Goal: Task Accomplishment & Management: Complete application form

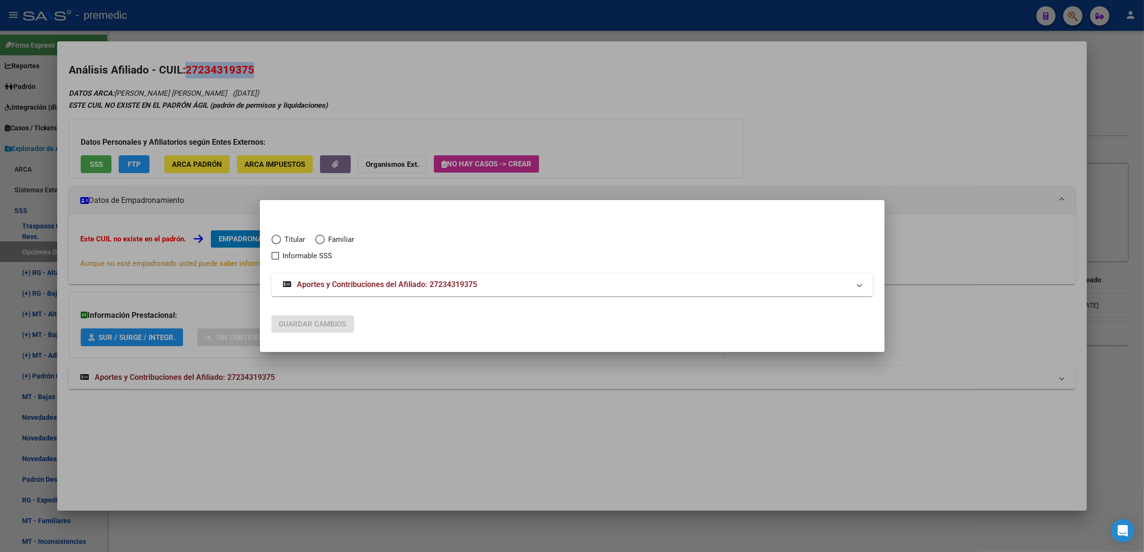
click at [280, 242] on span "Elija una opción" at bounding box center [277, 240] width 10 height 10
click at [280, 242] on input "Titular" at bounding box center [277, 240] width 10 height 10
radio input "true"
checkbox input "true"
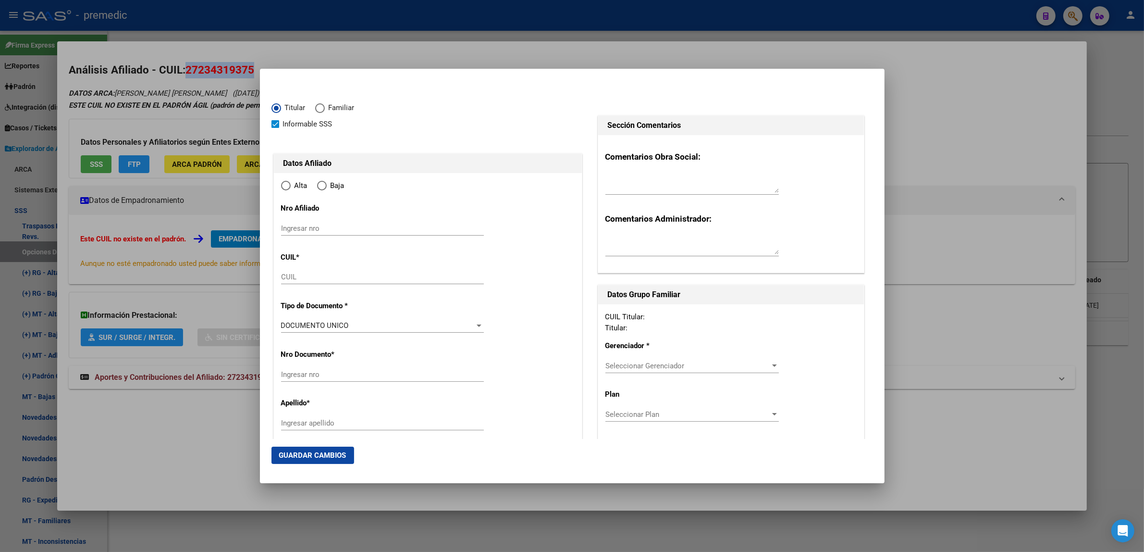
type input "27-23431937-5"
radio input "true"
type input "23431937"
type input "ROJAS"
type input "[PERSON_NAME] [PERSON_NAME]"
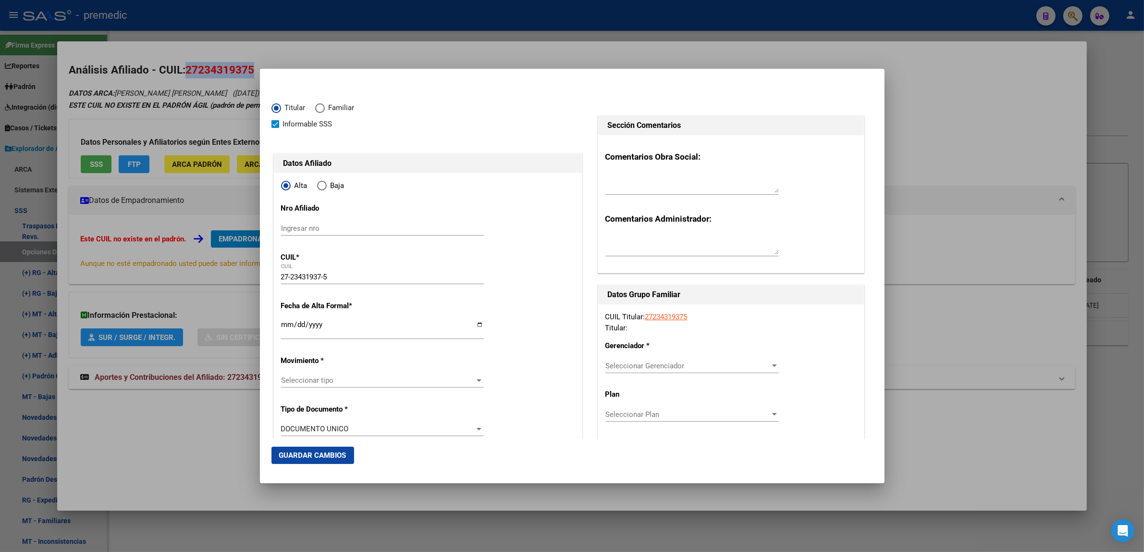
type input "[DATE]"
type input "BERAZATEGUI"
type input "1884"
type input "CALLE 25"
type input "2568"
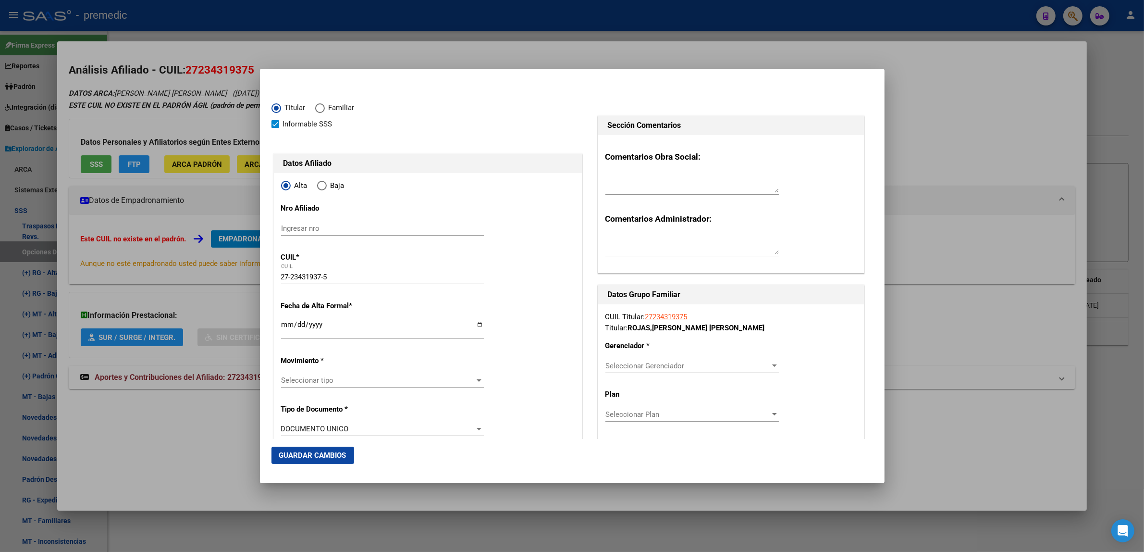
click at [285, 328] on input "Ingresar fecha" at bounding box center [382, 328] width 203 height 15
type input "[DATE]"
click at [346, 383] on span "Seleccionar tipo" at bounding box center [378, 380] width 194 height 9
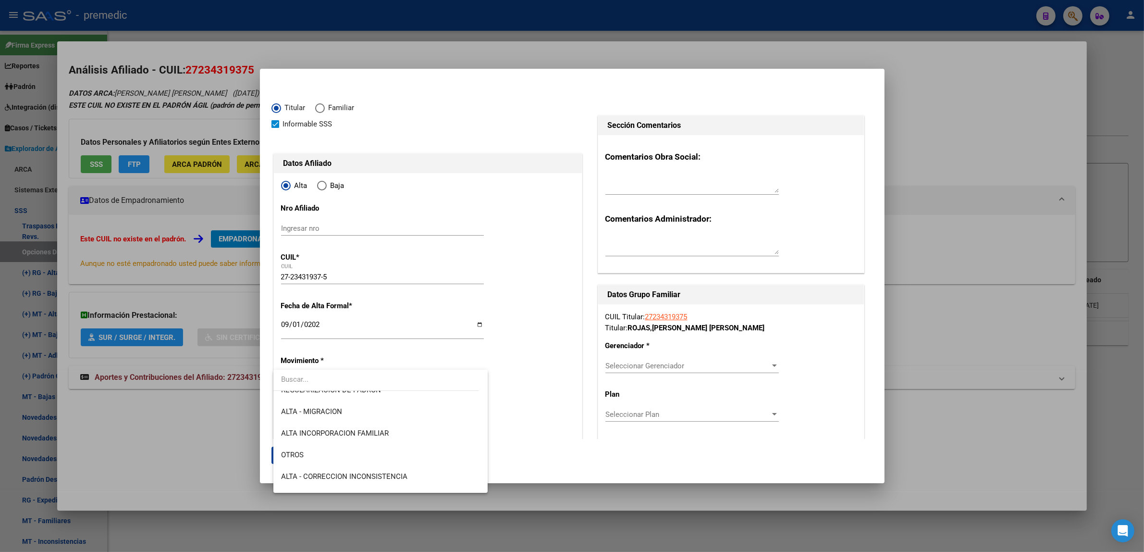
scroll to position [180, 0]
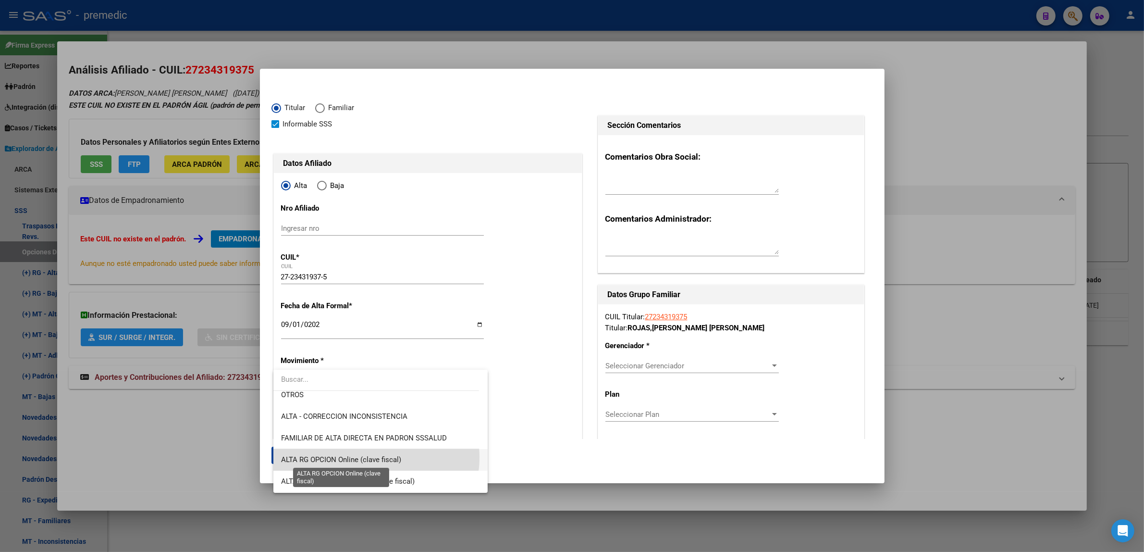
click at [375, 457] on span "ALTA RG OPCION Online (clave fiscal)" at bounding box center [341, 459] width 120 height 9
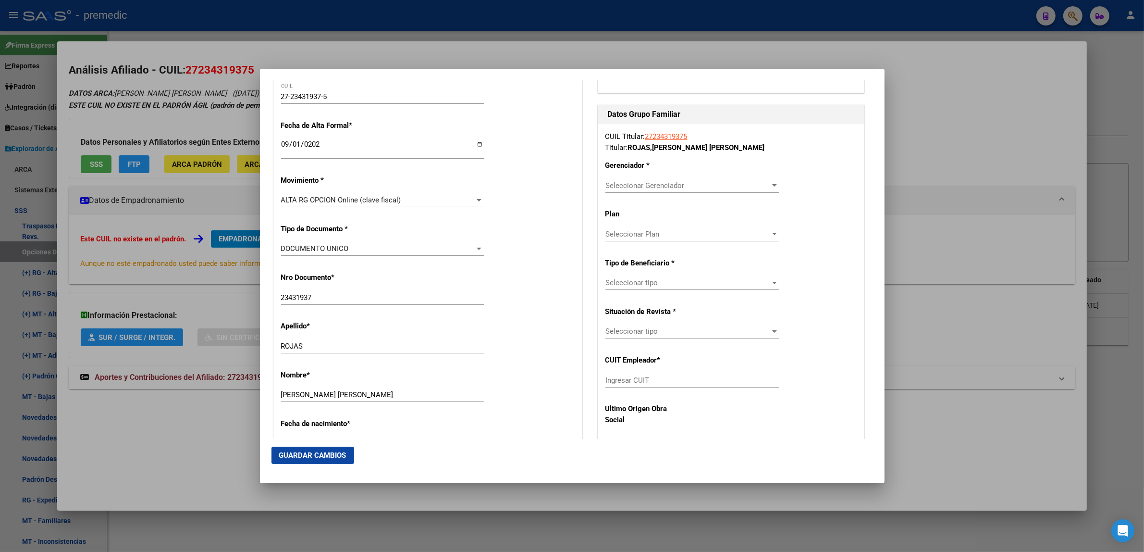
scroll to position [360, 0]
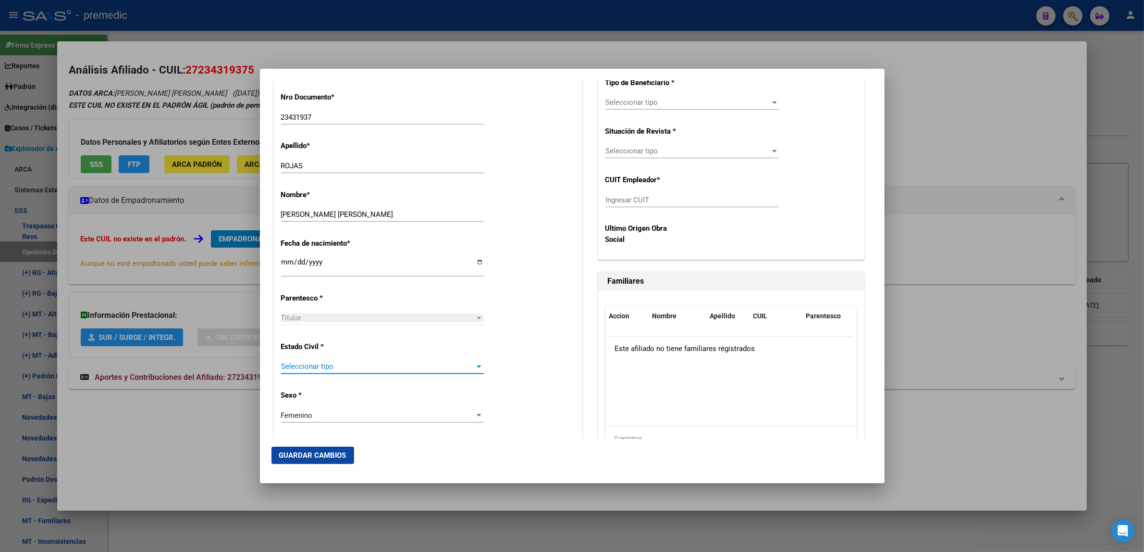
click at [340, 371] on span "Seleccionar tipo" at bounding box center [378, 366] width 194 height 9
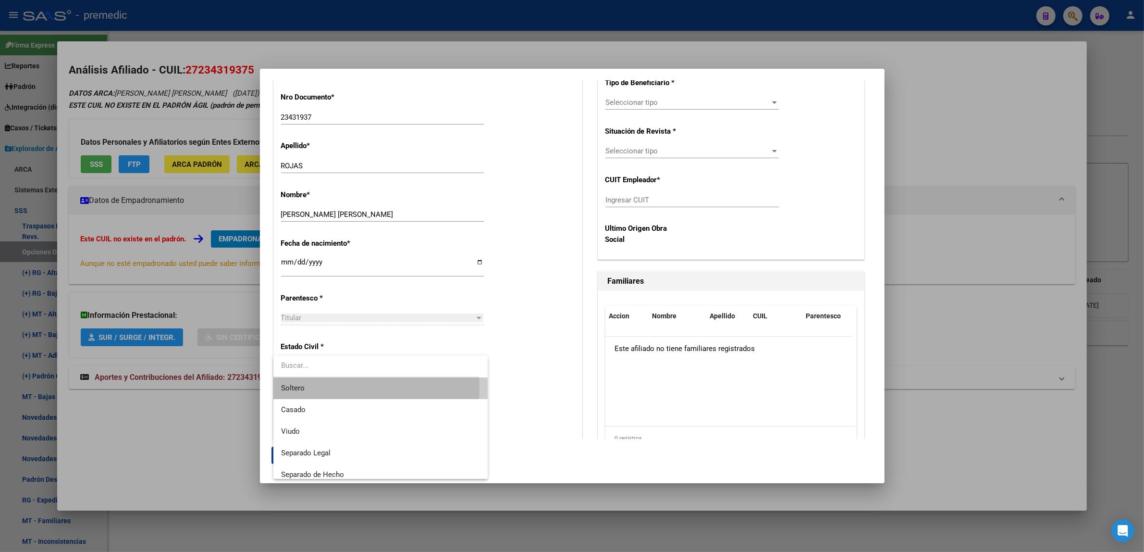
click at [337, 387] on span "Soltero" at bounding box center [380, 388] width 199 height 22
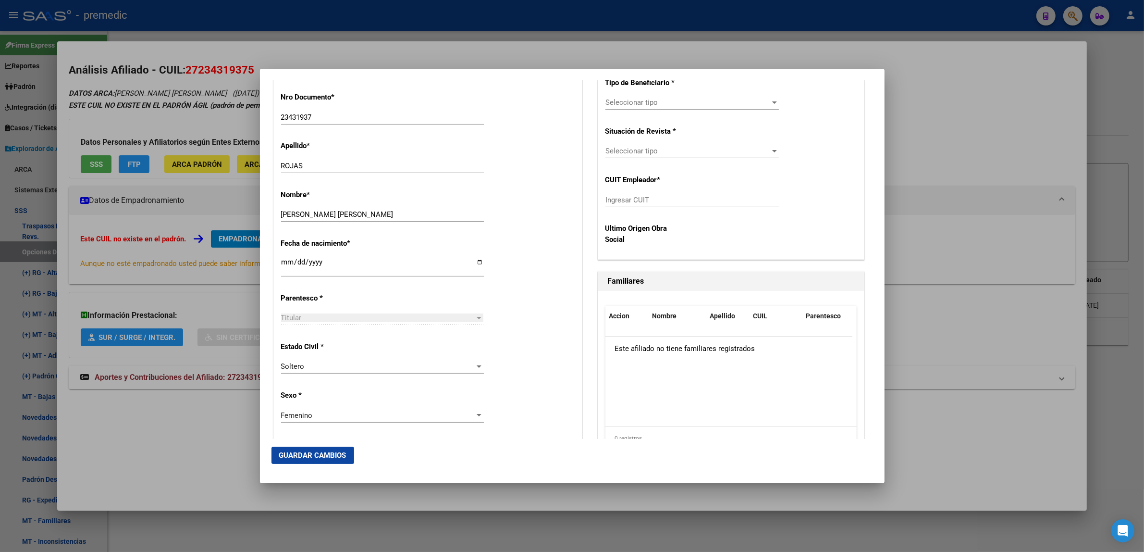
click at [524, 340] on div "Estado Civil * [DEMOGRAPHIC_DATA] Seleccionar tipo" at bounding box center [428, 358] width 294 height 49
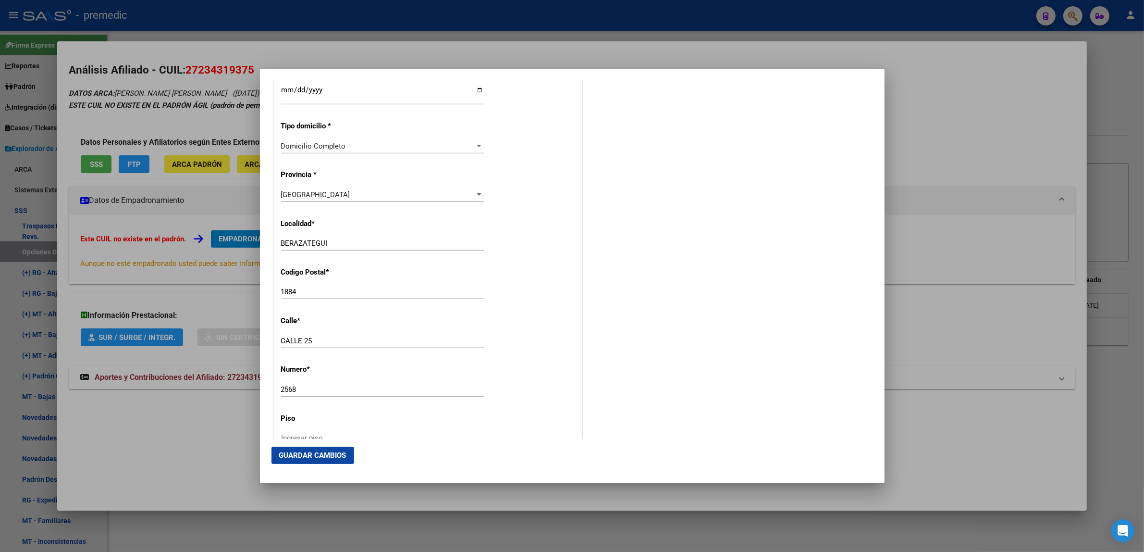
scroll to position [901, 0]
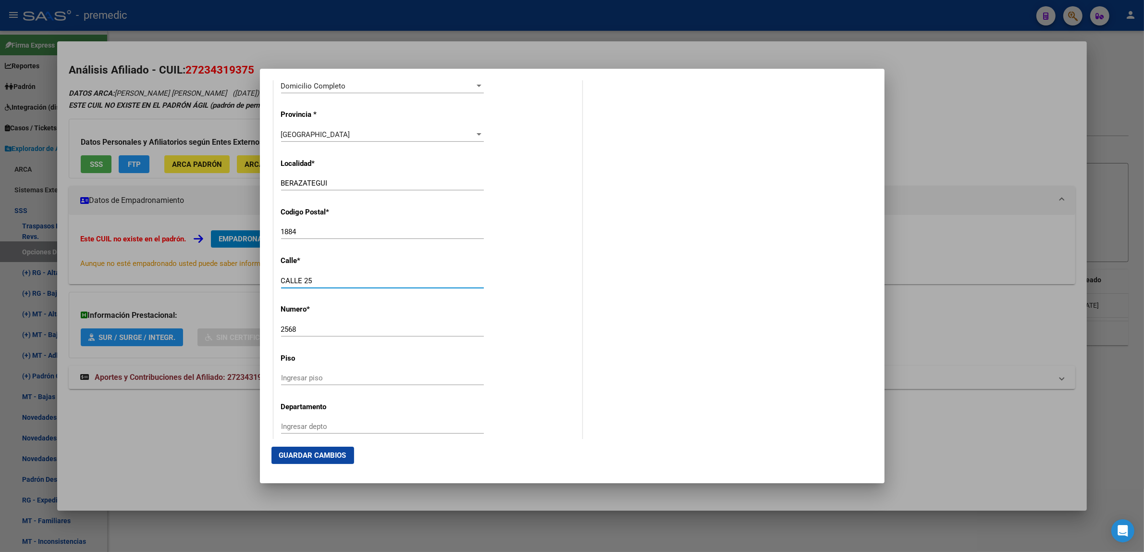
drag, startPoint x: 304, startPoint y: 280, endPoint x: 270, endPoint y: 280, distance: 34.6
click at [270, 280] on mat-dialog-content "Titular Familiar Informable SSS Datos Afiliado Alta Baja Nro Afiliado Ingresar …" at bounding box center [572, 259] width 625 height 359
type input "25"
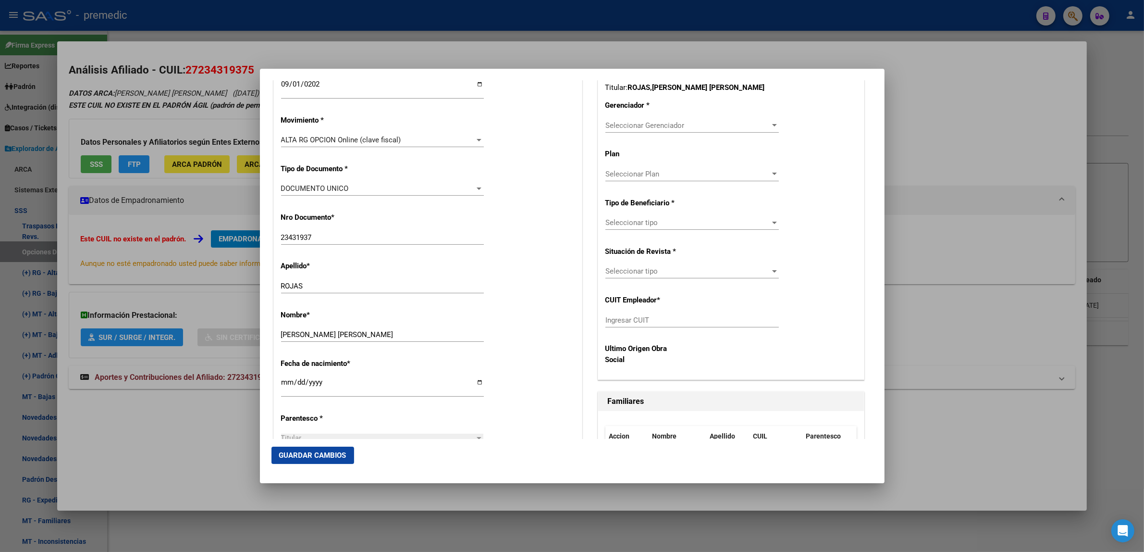
scroll to position [120, 0]
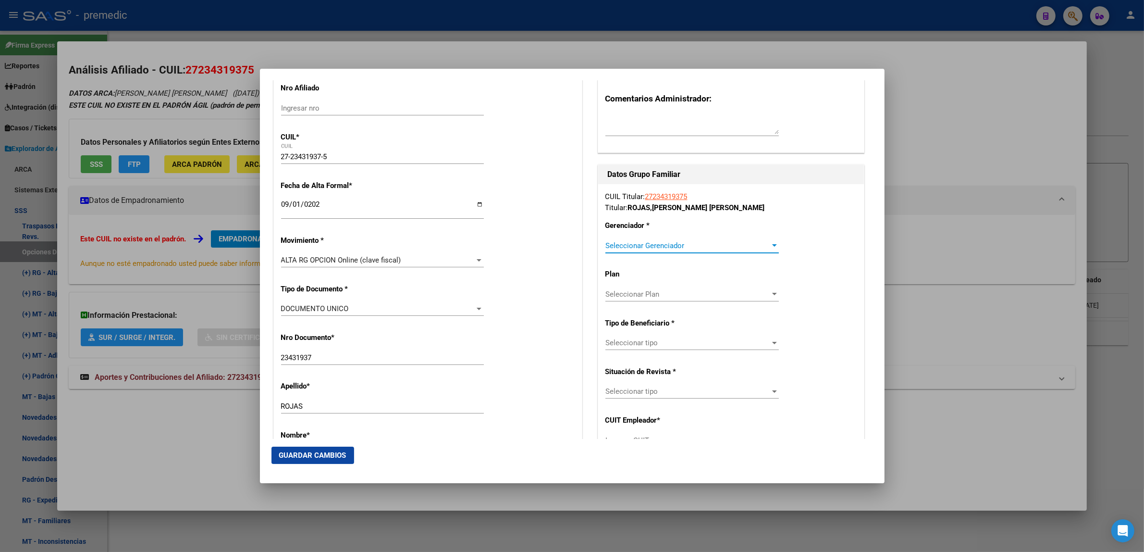
click at [634, 242] on span "Seleccionar Gerenciador" at bounding box center [688, 245] width 165 height 9
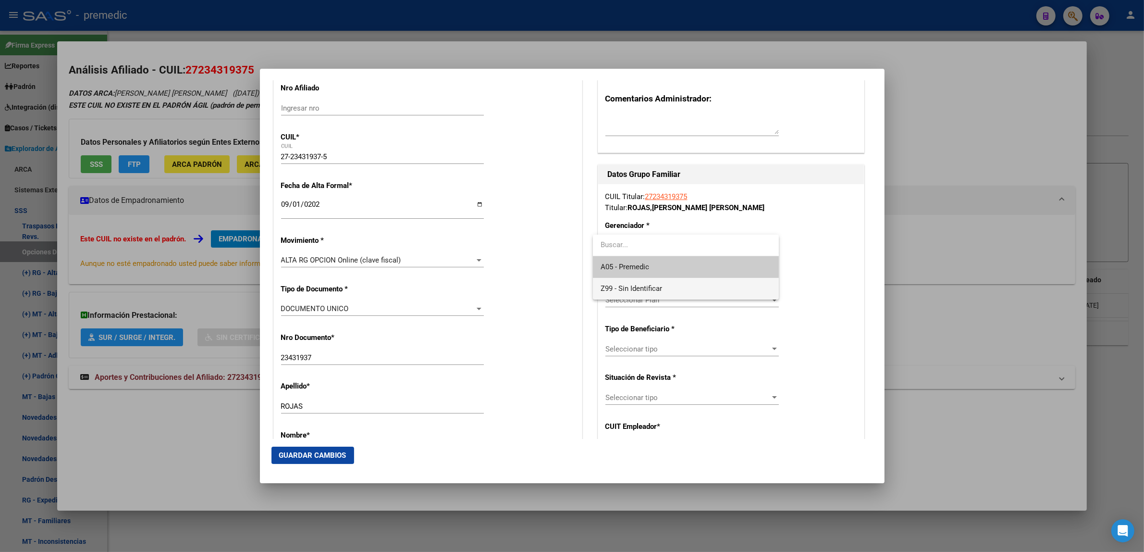
click at [609, 283] on span "Z99 - Sin Identificar" at bounding box center [686, 289] width 171 height 22
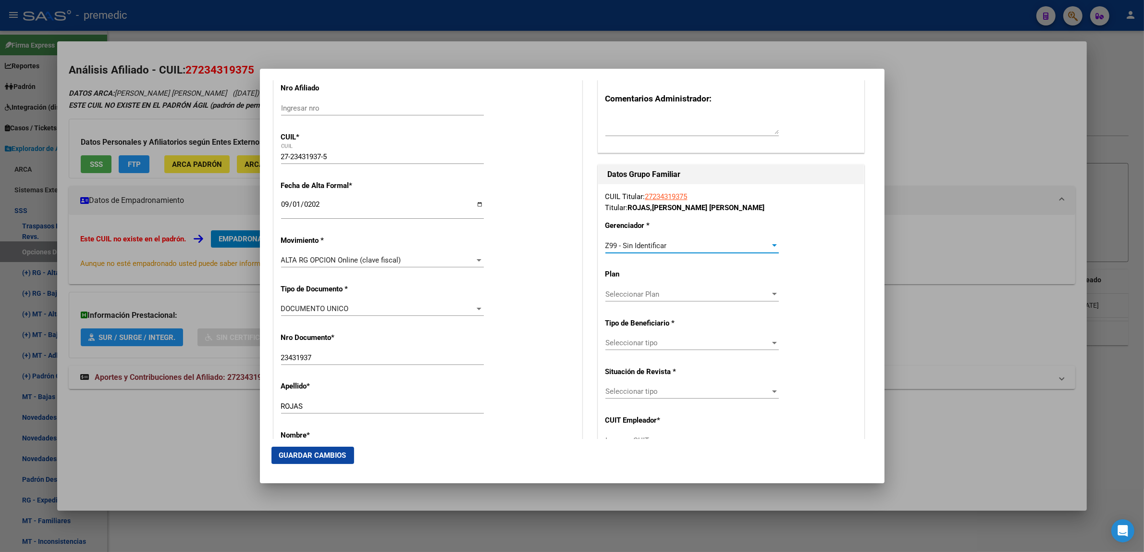
click at [620, 341] on span "Seleccionar tipo" at bounding box center [688, 342] width 165 height 9
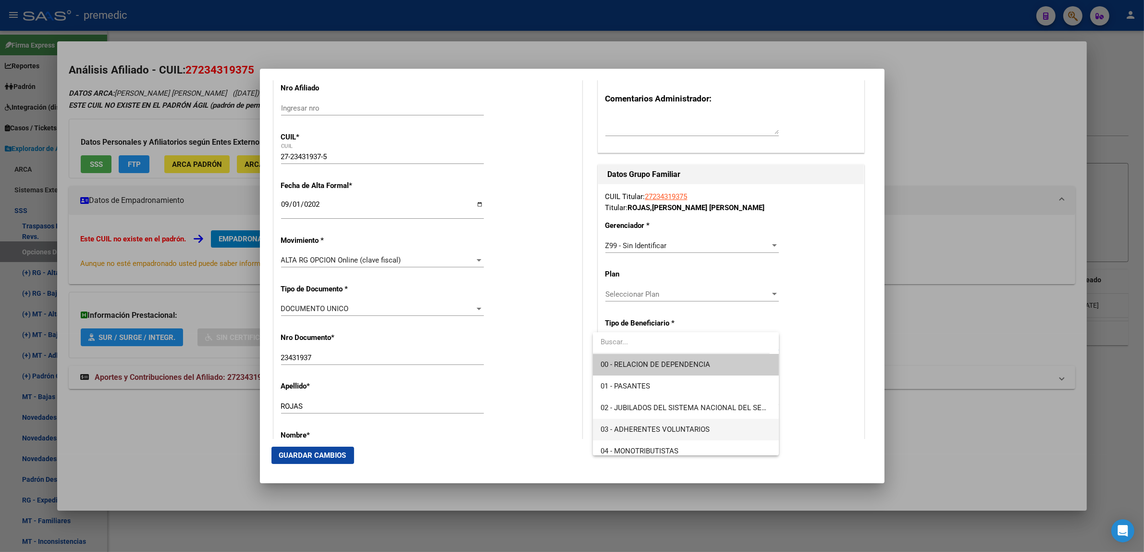
scroll to position [60, 0]
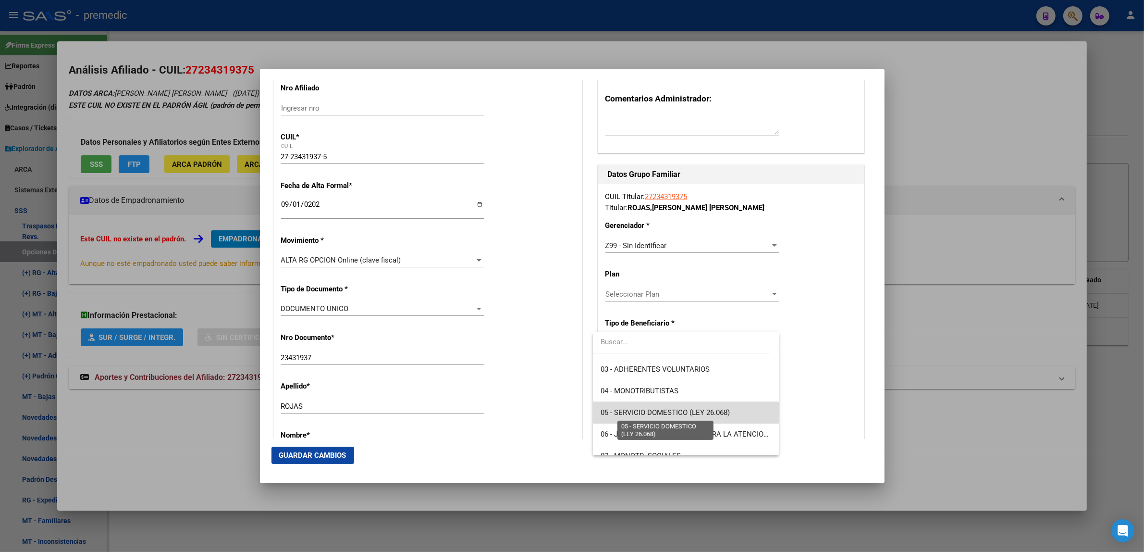
click at [710, 412] on span "05 - SERVICIO DOMESTICO (LEY 26.068)" at bounding box center [665, 412] width 129 height 9
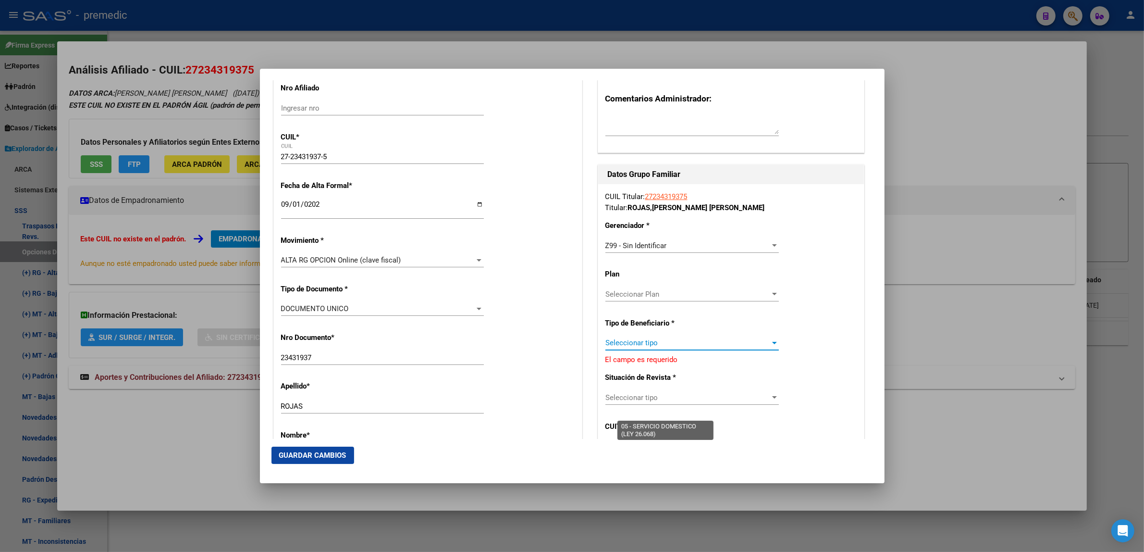
type input "27-23431937-5"
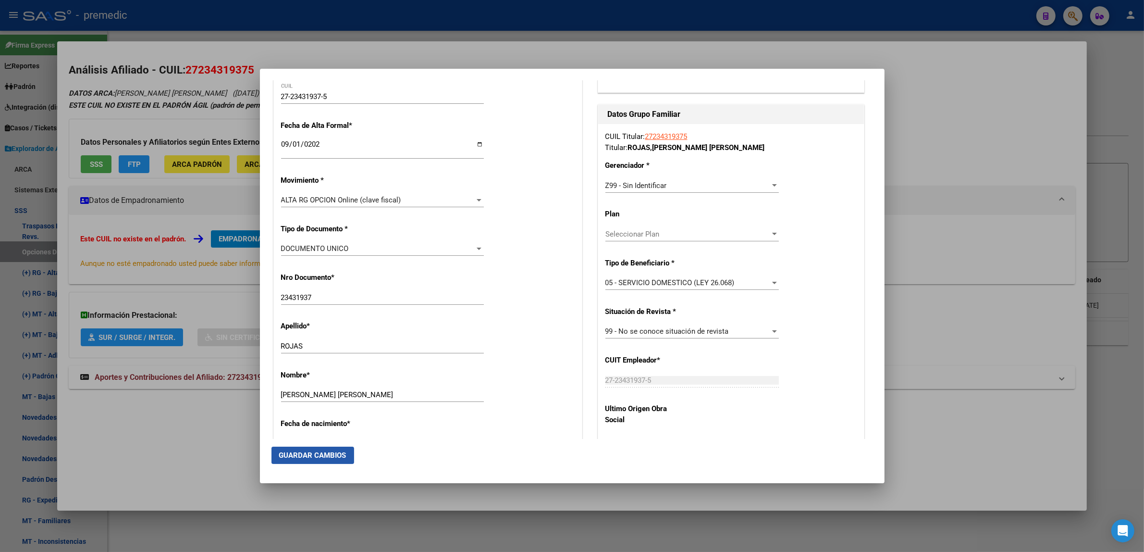
click at [325, 459] on span "Guardar Cambios" at bounding box center [312, 455] width 67 height 9
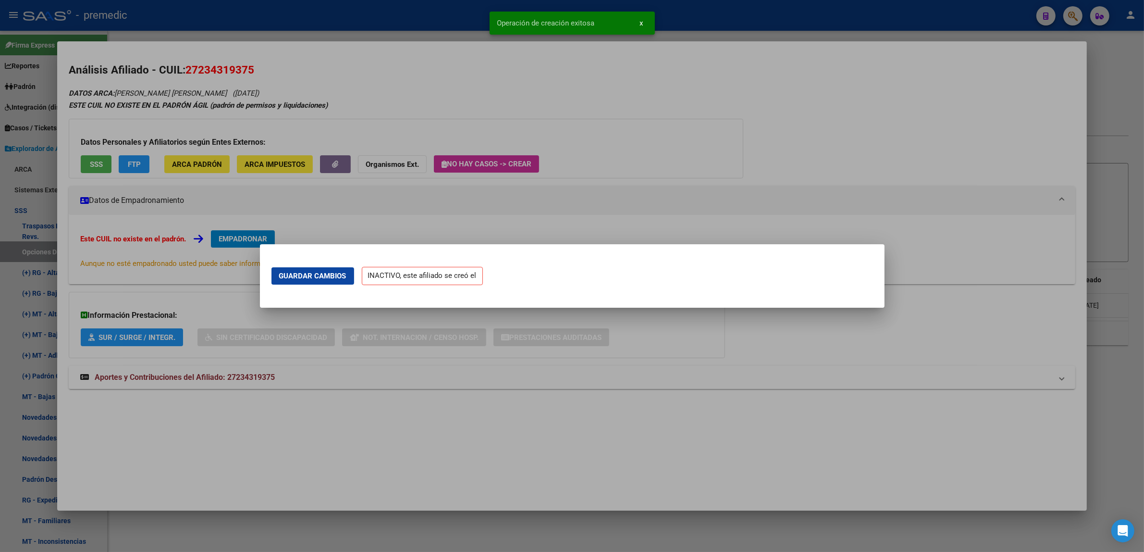
scroll to position [0, 0]
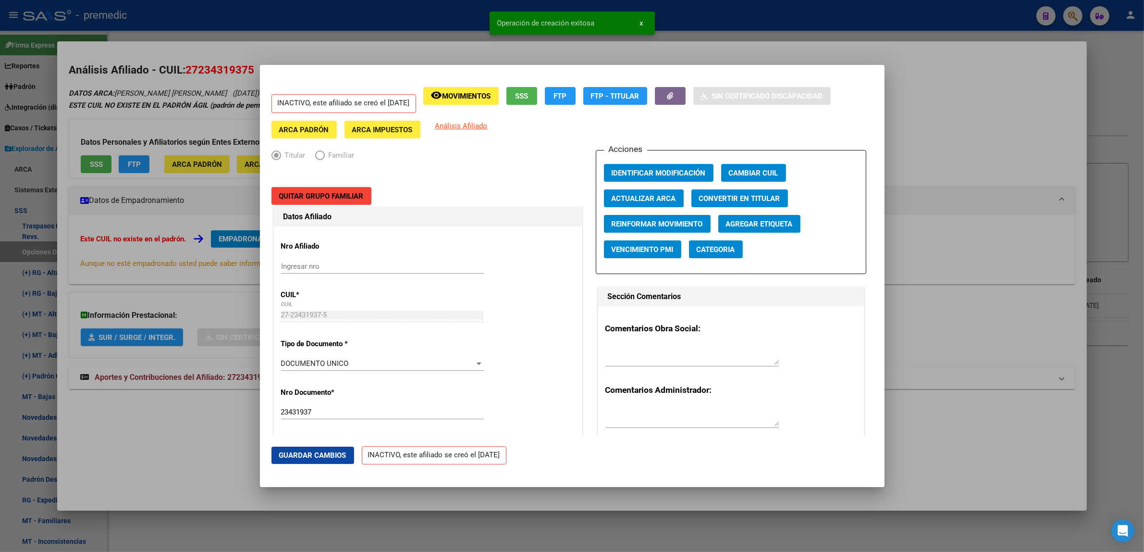
click at [231, 523] on div at bounding box center [572, 276] width 1144 height 552
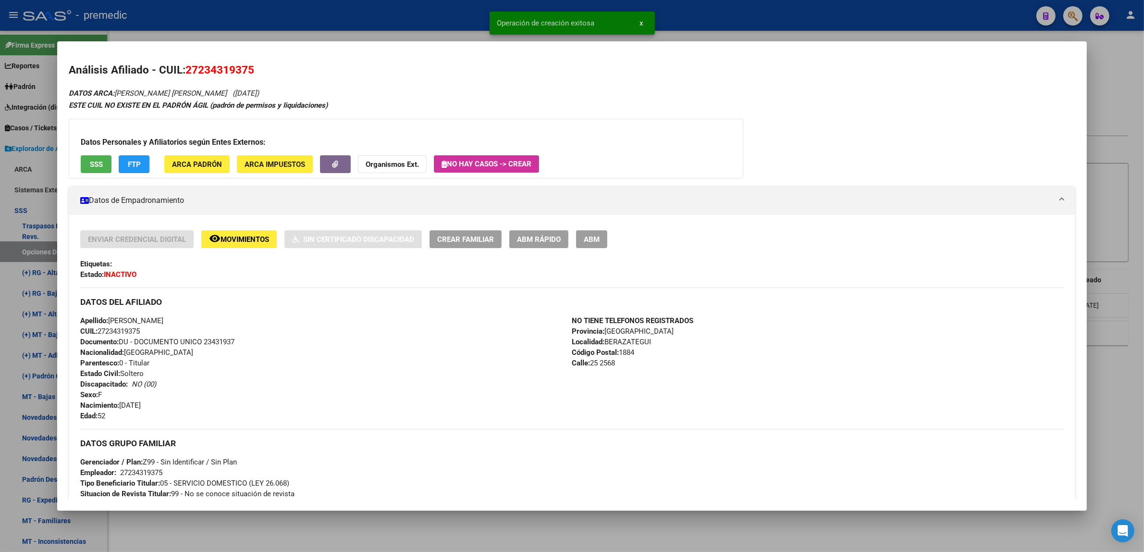
click at [236, 534] on div at bounding box center [572, 276] width 1144 height 552
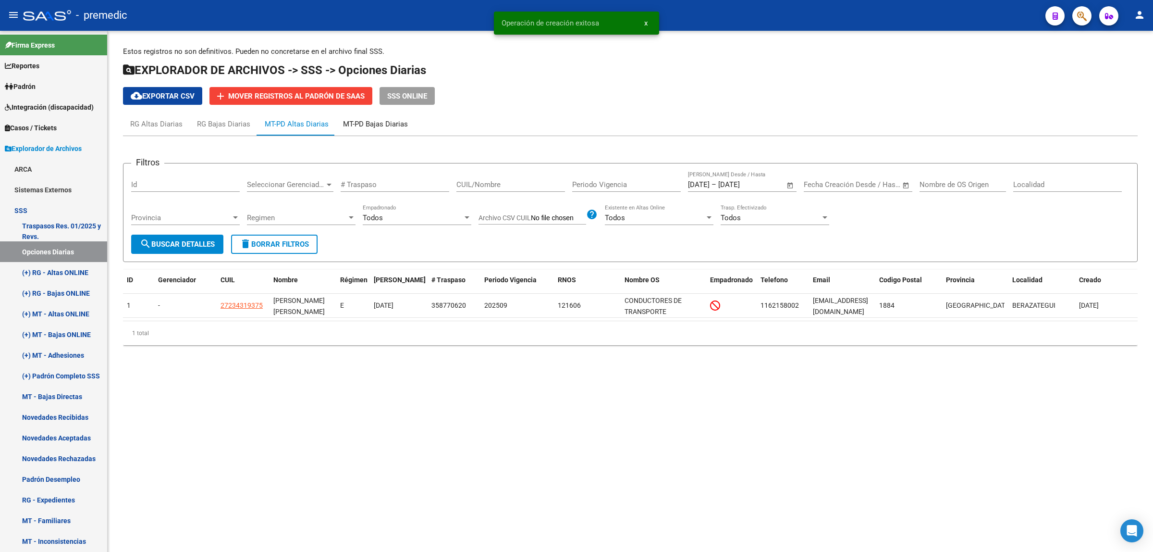
click at [388, 128] on div "MT-PD Bajas Diarias" at bounding box center [375, 124] width 65 height 11
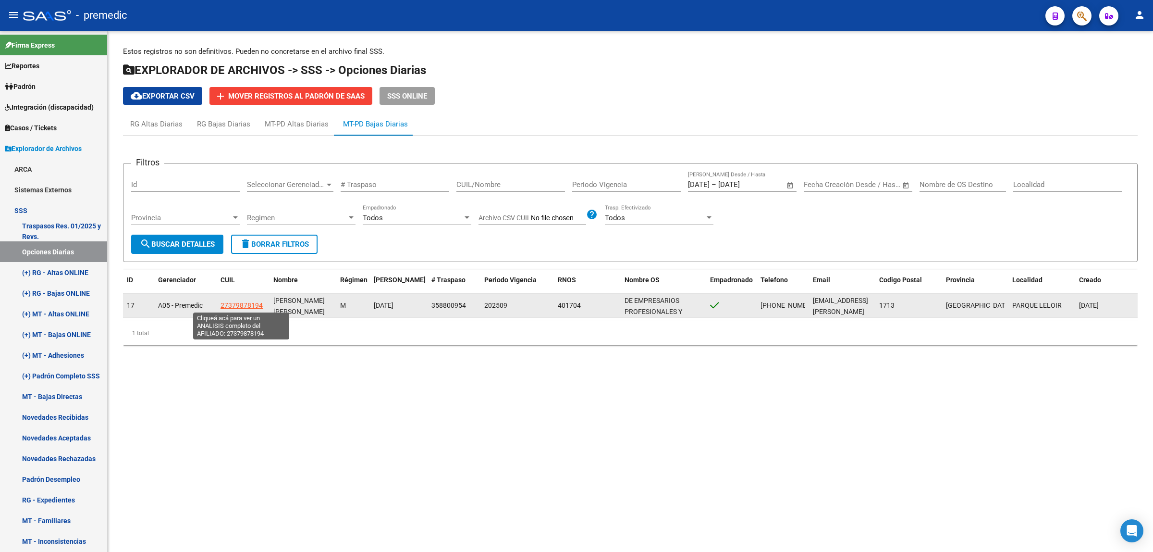
click at [236, 308] on span "27379878194" at bounding box center [242, 305] width 42 height 8
type textarea "27379878194"
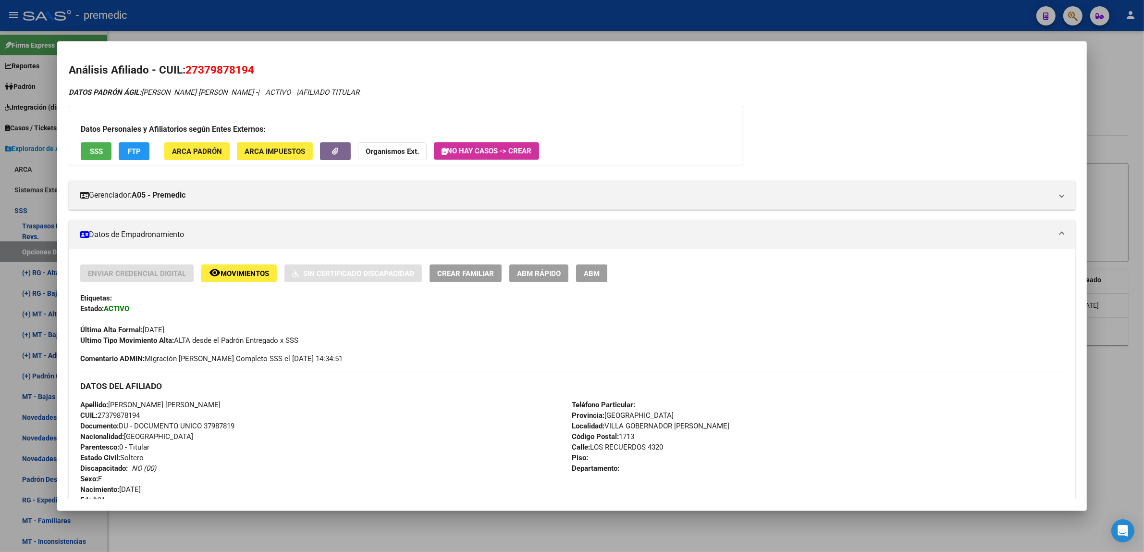
click at [524, 271] on span "ABM Rápido" at bounding box center [539, 273] width 44 height 9
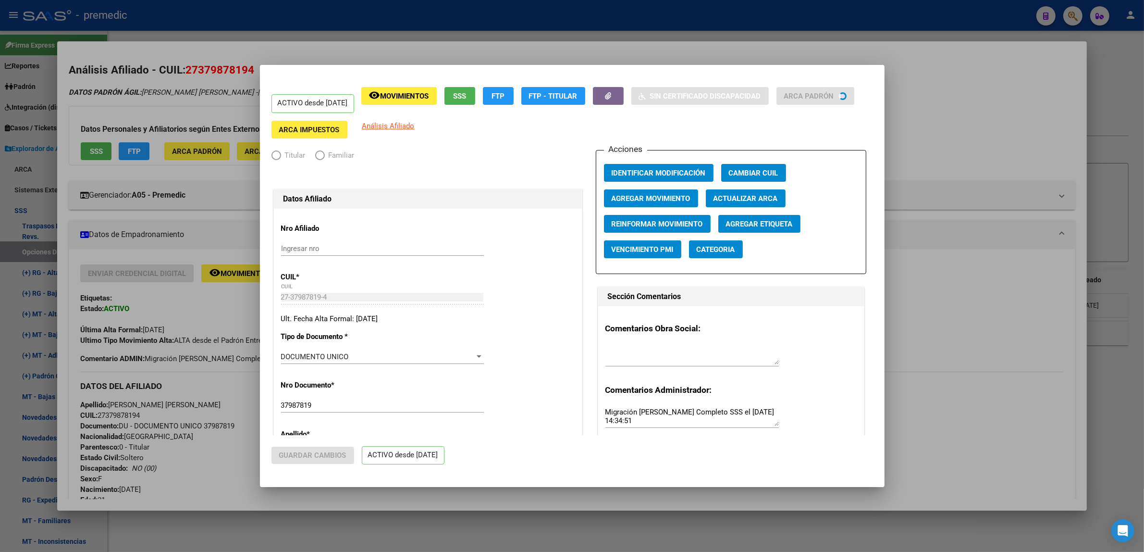
radio input "true"
type input "27-37987819-4"
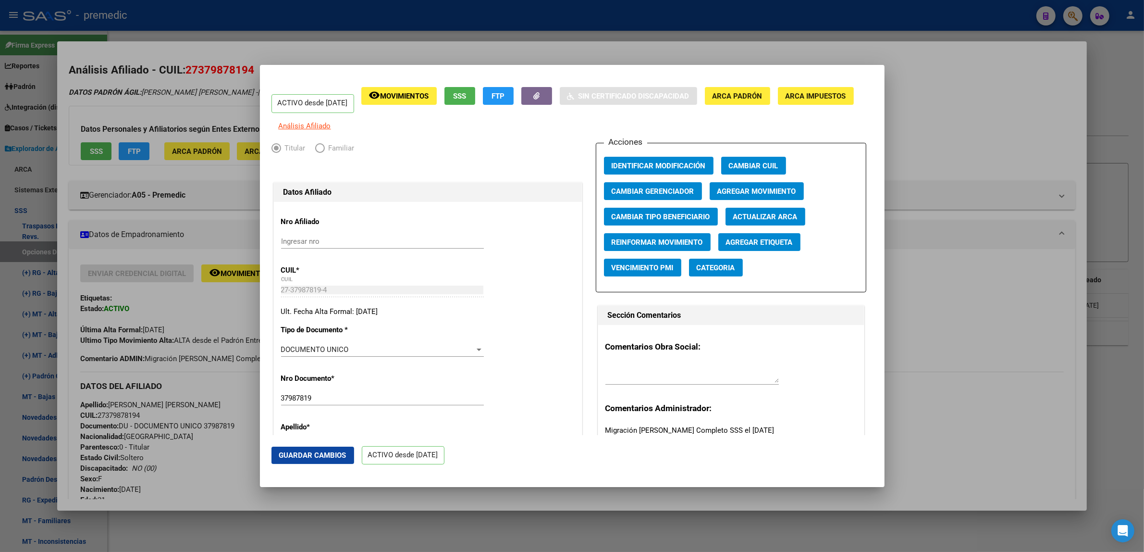
click at [743, 196] on span "Agregar Movimiento" at bounding box center [757, 191] width 79 height 9
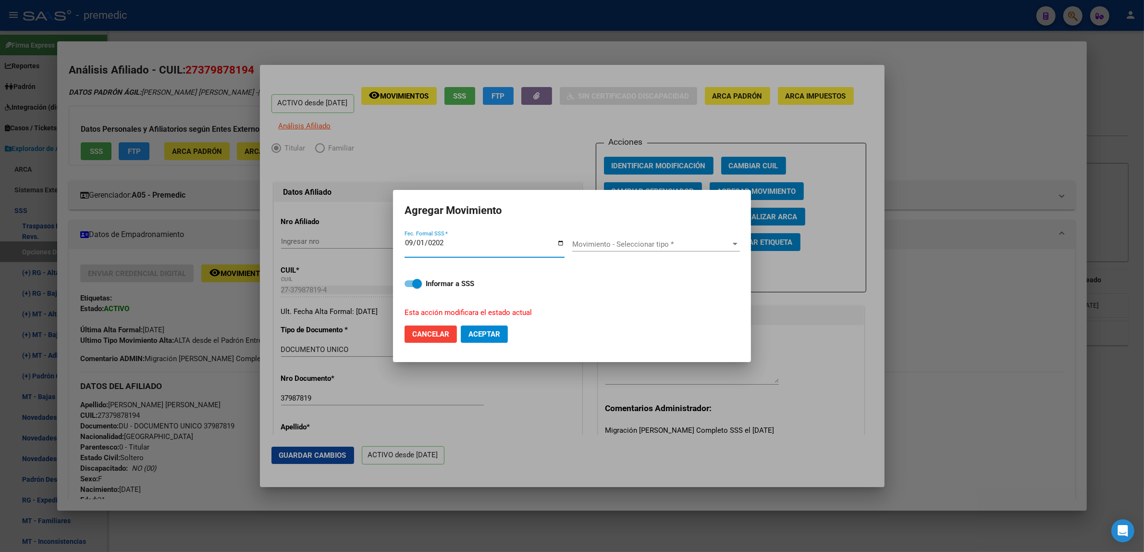
type input "[DATE]"
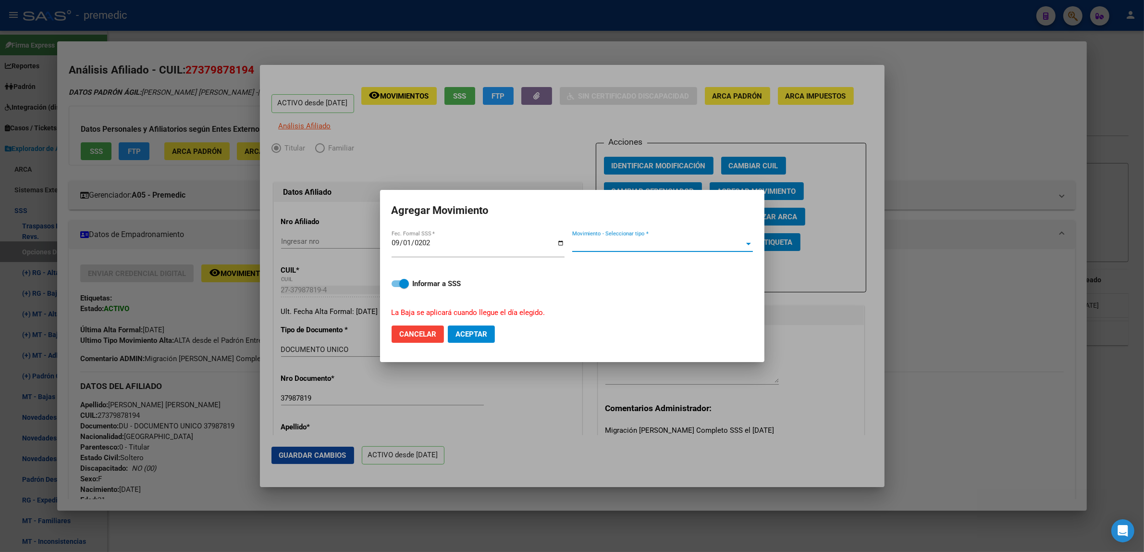
click at [603, 243] on span "Movimiento - Seleccionar tipo *" at bounding box center [658, 244] width 172 height 9
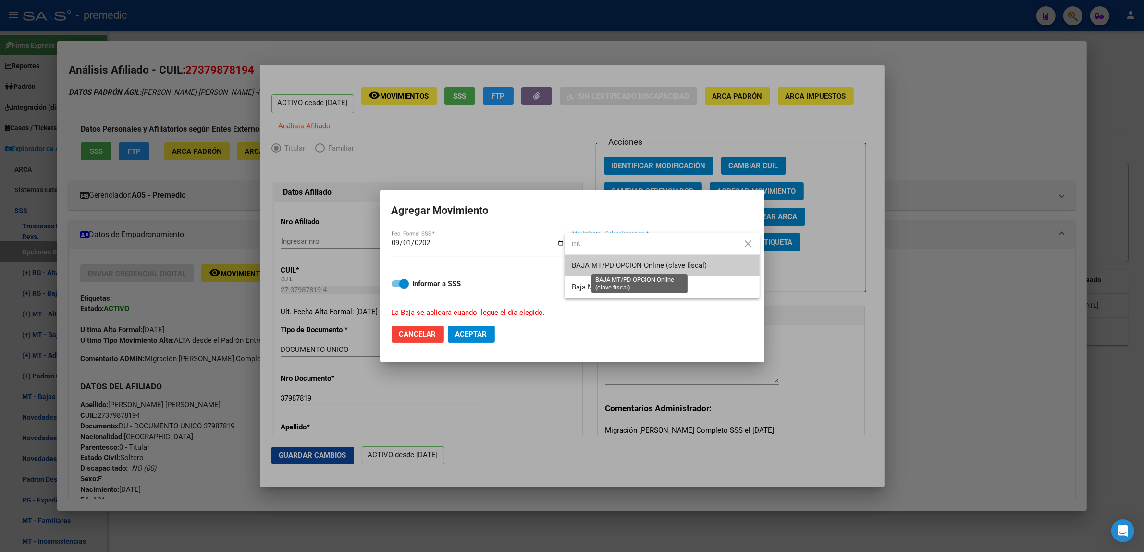
type input "mt"
click at [643, 267] on span "BAJA MT/PD OPCION Online (clave fiscal)" at bounding box center [639, 265] width 135 height 9
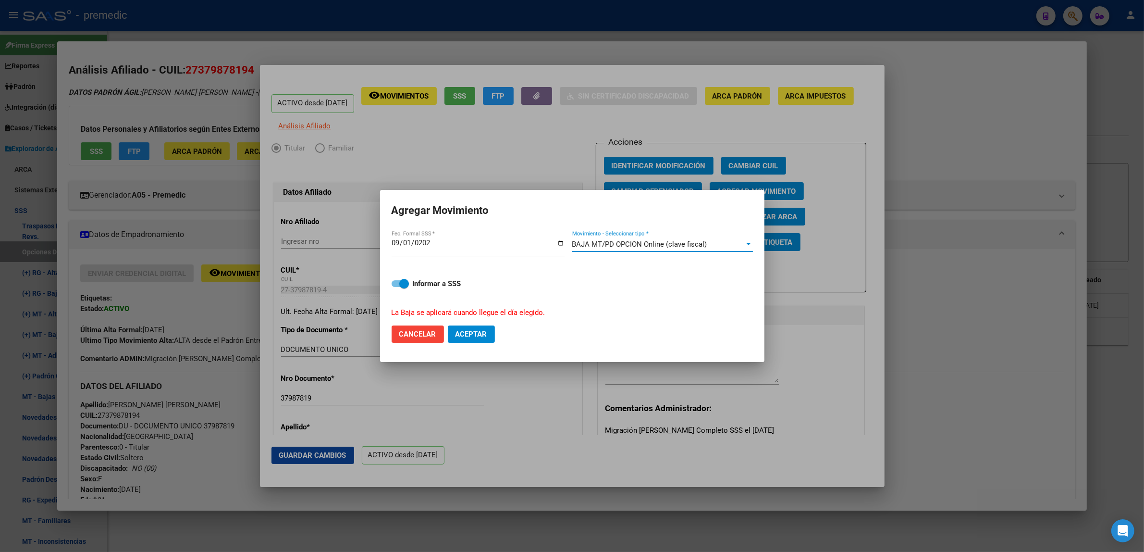
click at [409, 284] on span at bounding box center [404, 284] width 10 height 10
click at [396, 287] on input "Informar a SSS" at bounding box center [396, 287] width 0 height 0
checkbox input "false"
click at [479, 335] on span "Aceptar" at bounding box center [472, 334] width 32 height 9
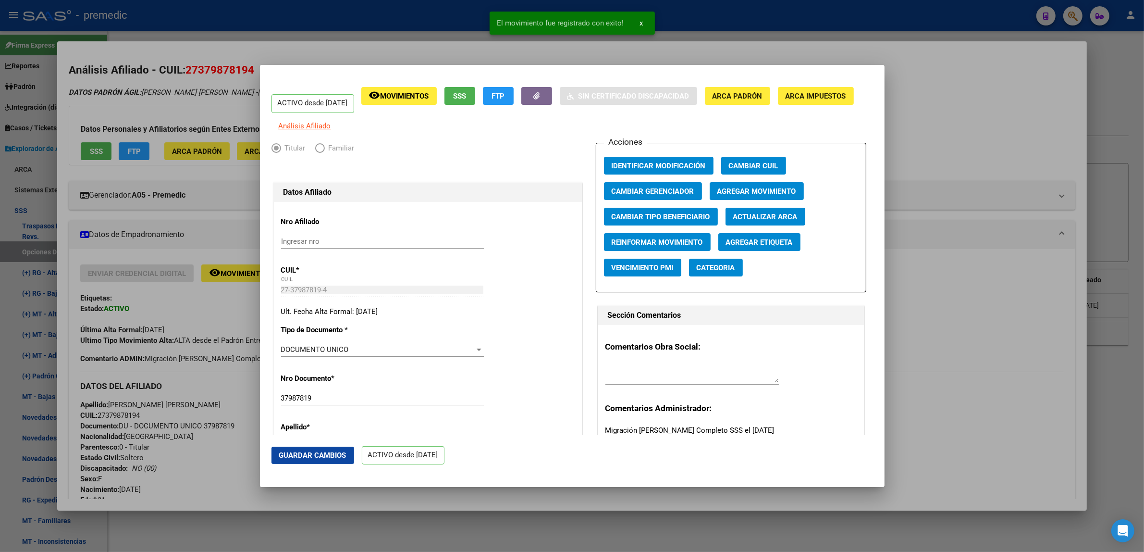
click at [253, 457] on div at bounding box center [572, 276] width 1144 height 552
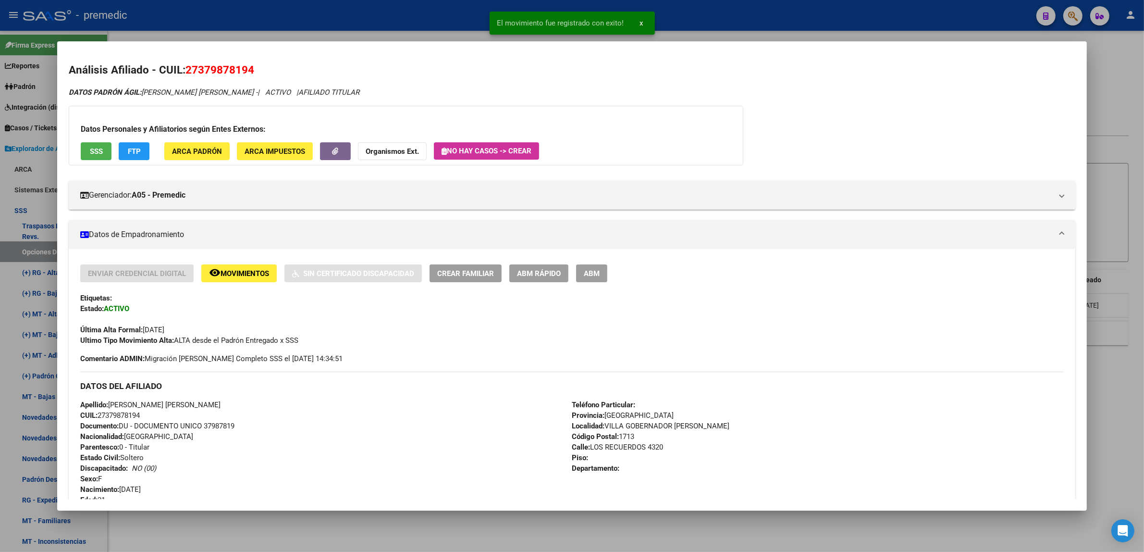
click at [256, 544] on div at bounding box center [572, 276] width 1144 height 552
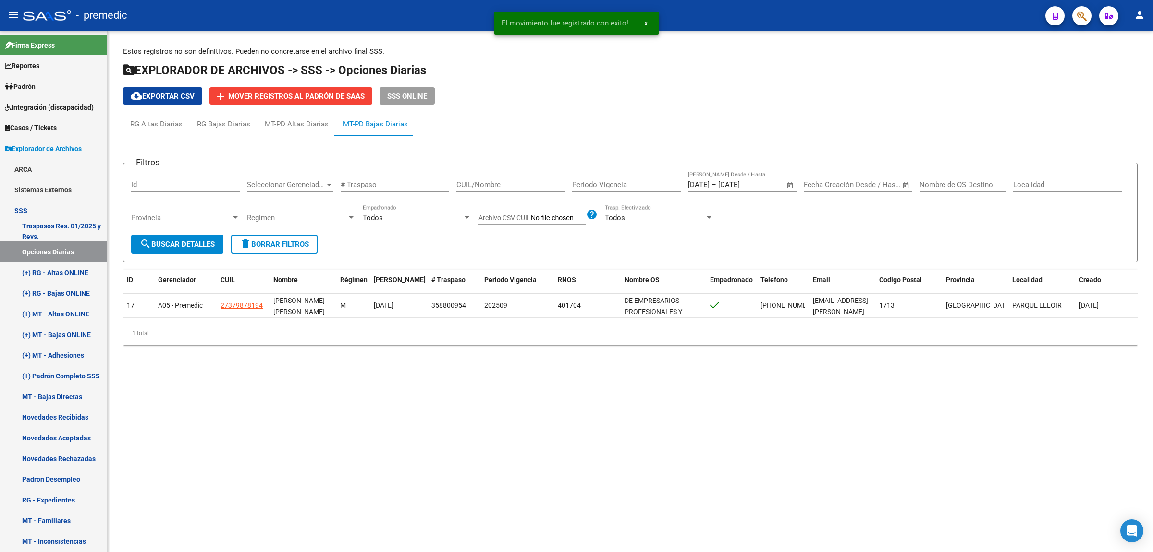
click at [142, 241] on mat-icon "search" at bounding box center [146, 244] width 12 height 12
